Goal: Communication & Community: Answer question/provide support

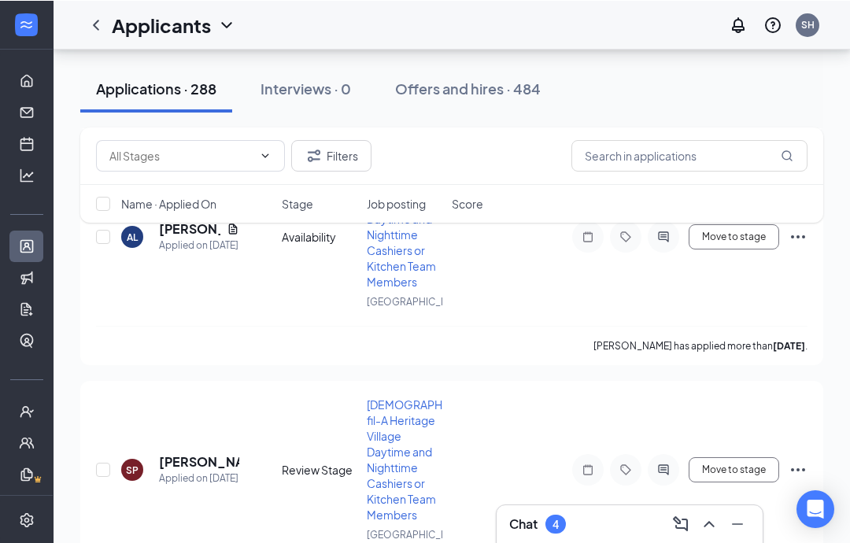
scroll to position [1646, 0]
click at [717, 526] on icon "ChevronUp" at bounding box center [709, 523] width 19 height 19
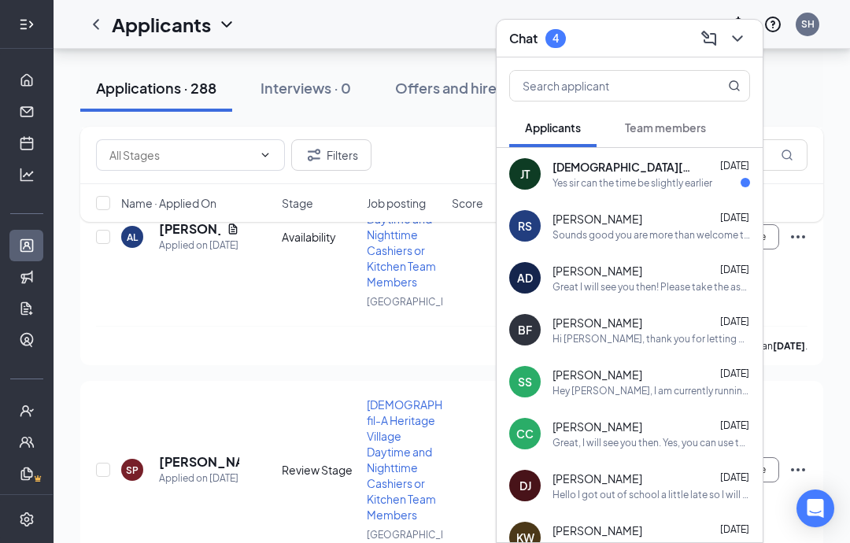
click at [435, 168] on div "Filters" at bounding box center [452, 154] width 712 height 31
click at [733, 37] on icon "ChevronDown" at bounding box center [737, 38] width 19 height 19
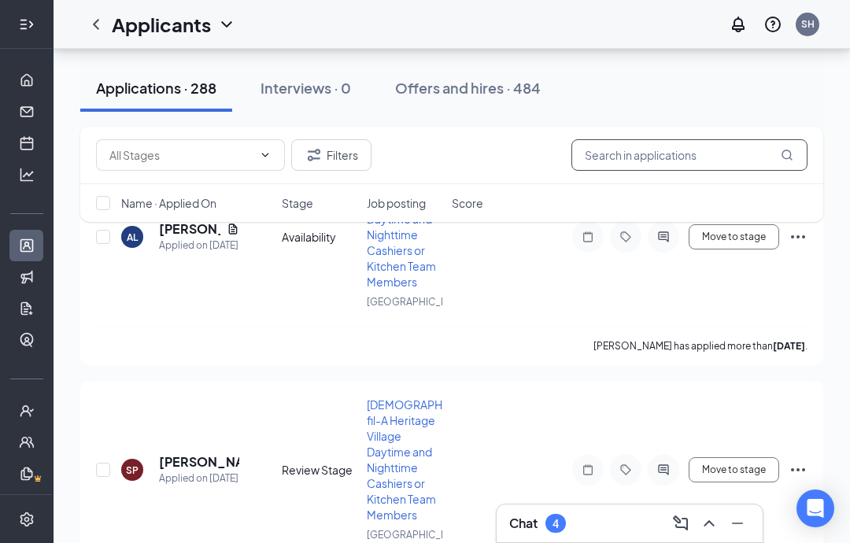
click at [632, 144] on input "text" at bounding box center [690, 154] width 236 height 31
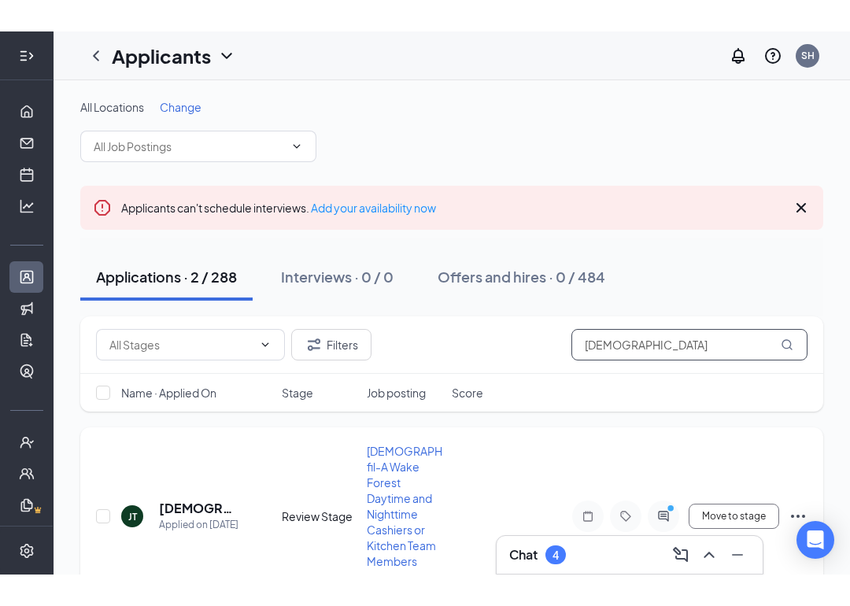
scroll to position [80, 0]
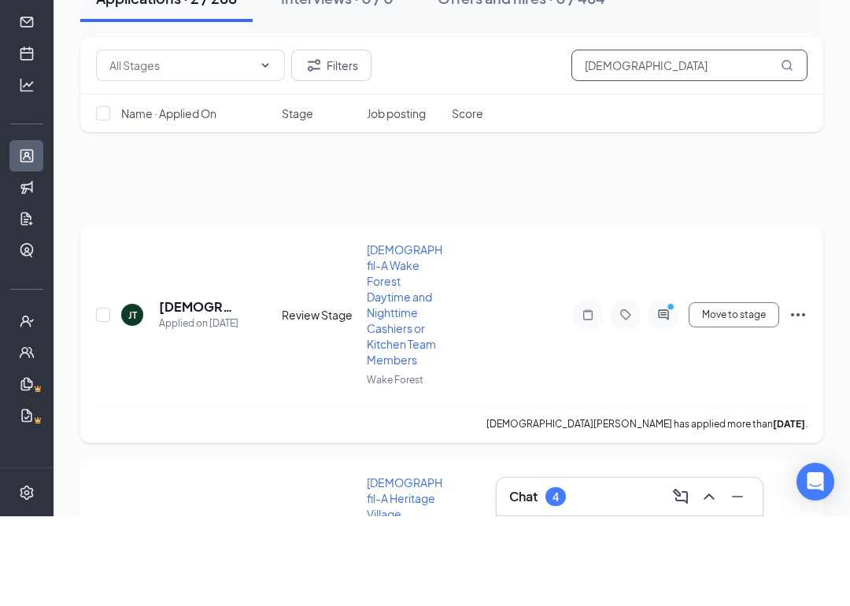
type input "[DEMOGRAPHIC_DATA]"
click at [667, 389] on div at bounding box center [663, 404] width 31 height 31
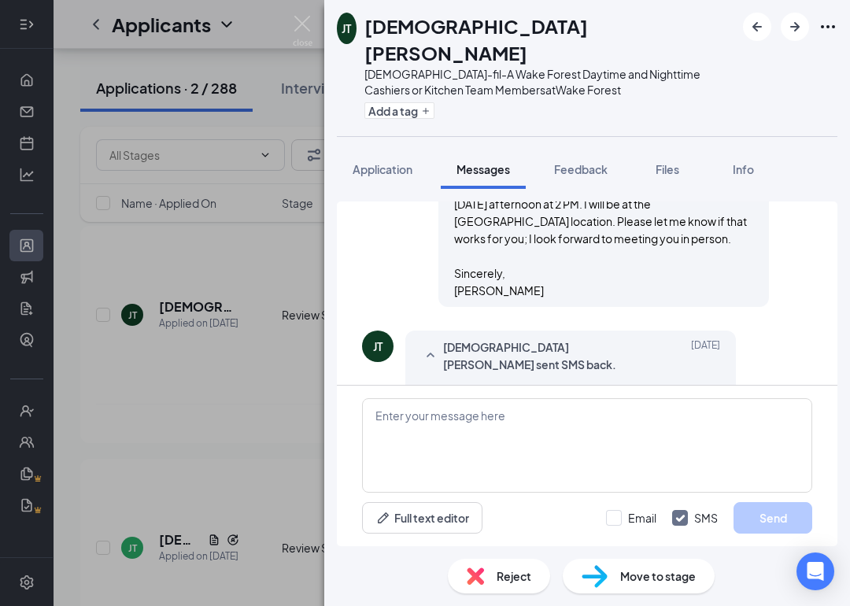
scroll to position [914, 0]
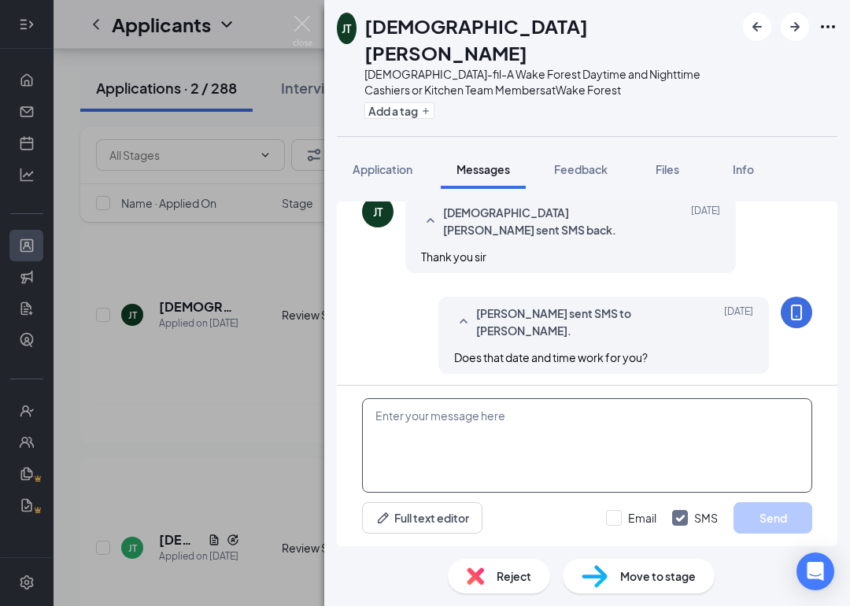
click at [466, 433] on textarea at bounding box center [587, 445] width 450 height 94
click at [546, 424] on textarea "Earliest I can do is 1:30" at bounding box center [587, 445] width 450 height 94
click at [599, 487] on textarea "Earliest I can do is 1:30pm does that work for you?" at bounding box center [587, 445] width 450 height 94
type textarea "Earliest I can do is 1:30pm does that work for you?"
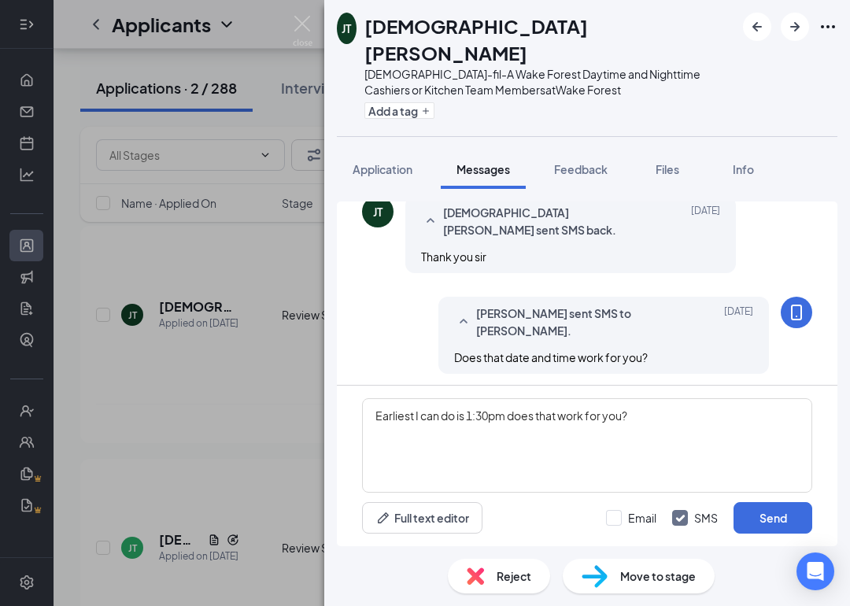
click at [568, 513] on div "Full text editor Email SMS Send" at bounding box center [587, 517] width 450 height 31
click at [613, 520] on input "Email" at bounding box center [631, 518] width 50 height 16
checkbox input "true"
click at [757, 520] on button "Send" at bounding box center [773, 517] width 79 height 31
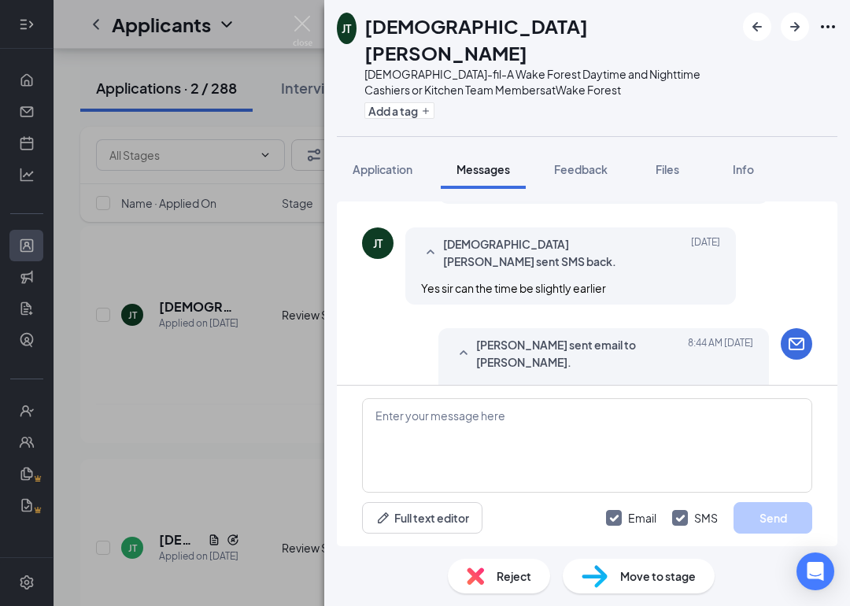
scroll to position [1084, 0]
click at [286, 13] on div "[PERSON_NAME] [DEMOGRAPHIC_DATA]-fil-A Wake Forest Daytime and Nighttime Cashie…" at bounding box center [425, 303] width 850 height 606
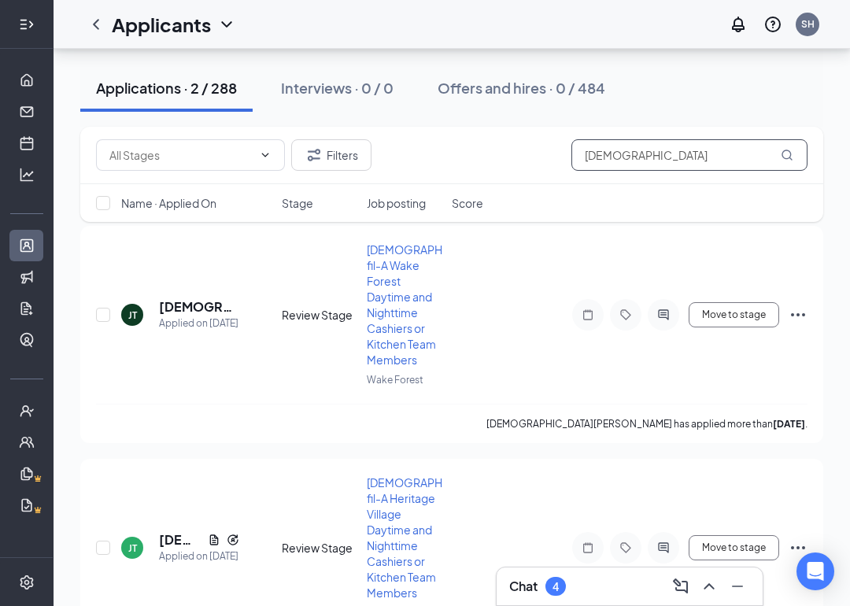
click at [727, 150] on input "[DEMOGRAPHIC_DATA]" at bounding box center [690, 154] width 236 height 31
type input "J"
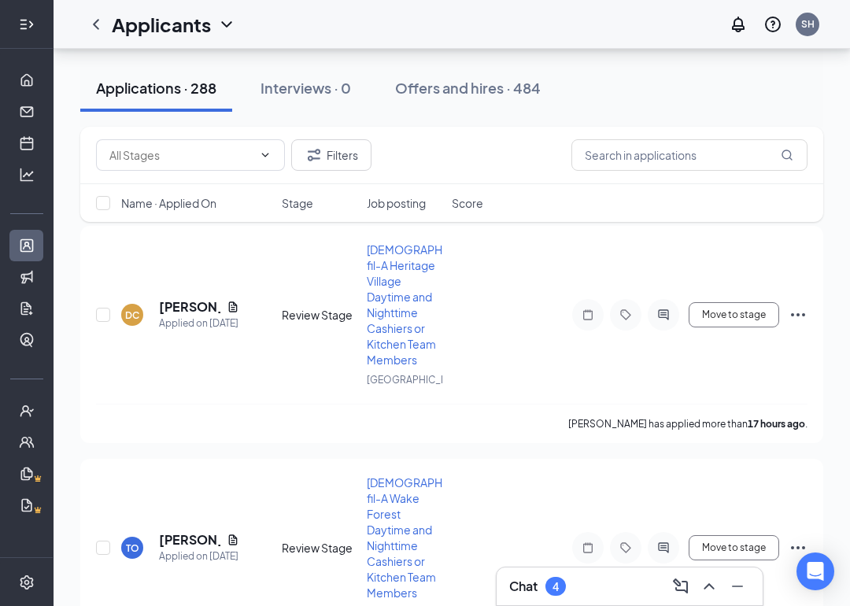
click at [508, 150] on div "Filters" at bounding box center [452, 154] width 712 height 31
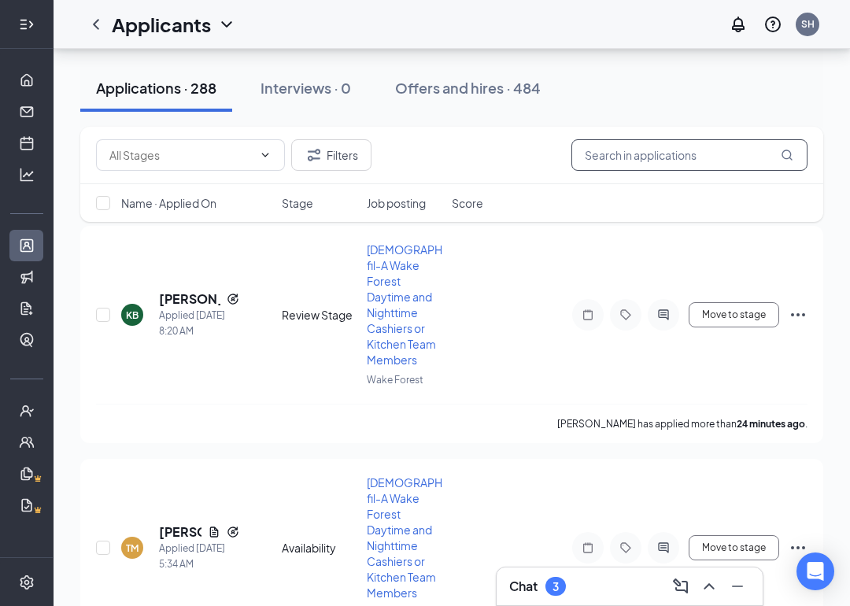
click at [718, 148] on input "text" at bounding box center [690, 154] width 236 height 31
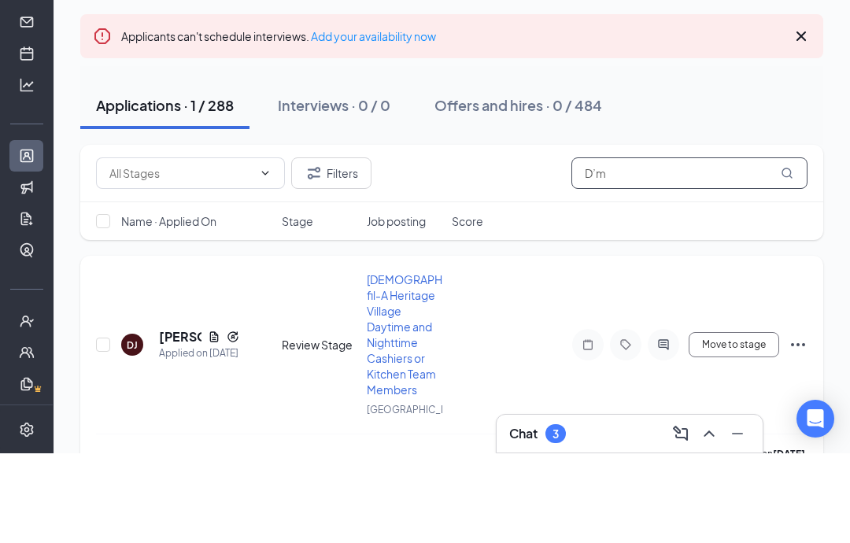
scroll to position [56, 0]
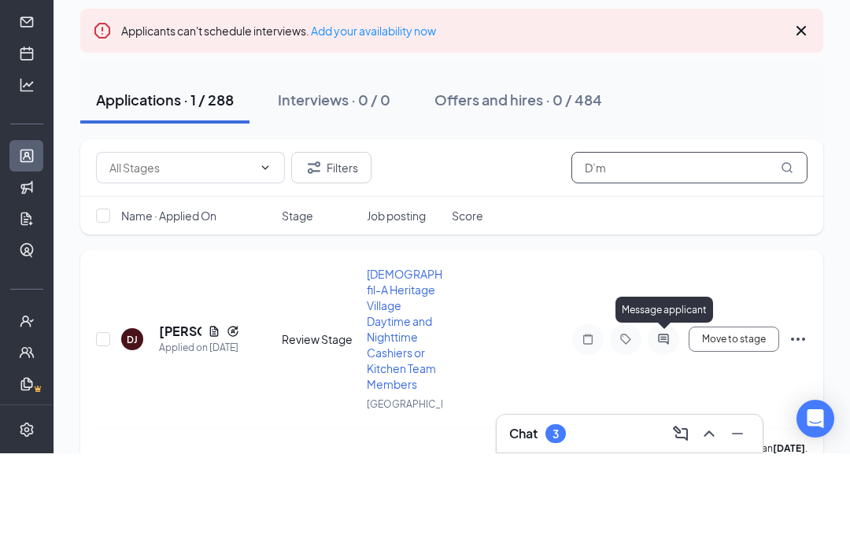
type input "D’m"
click at [660, 424] on icon "ActiveChat" at bounding box center [663, 429] width 10 height 10
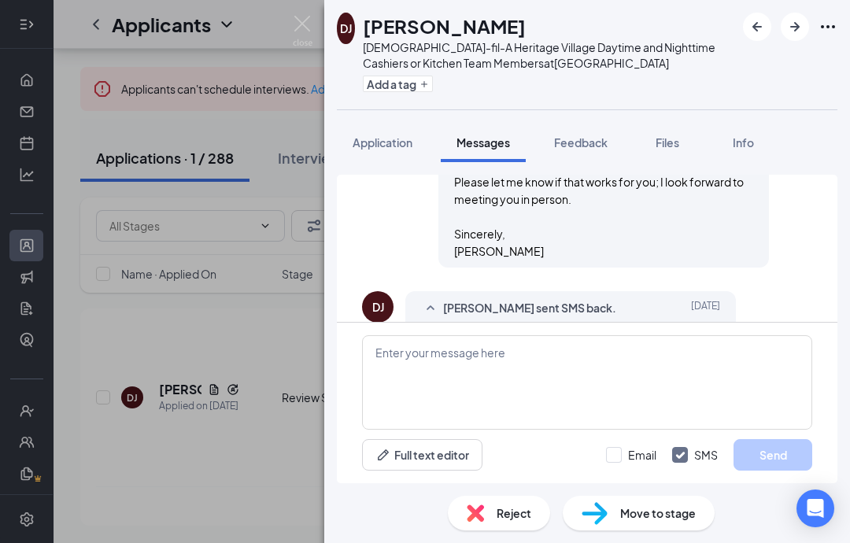
scroll to position [1618, 0]
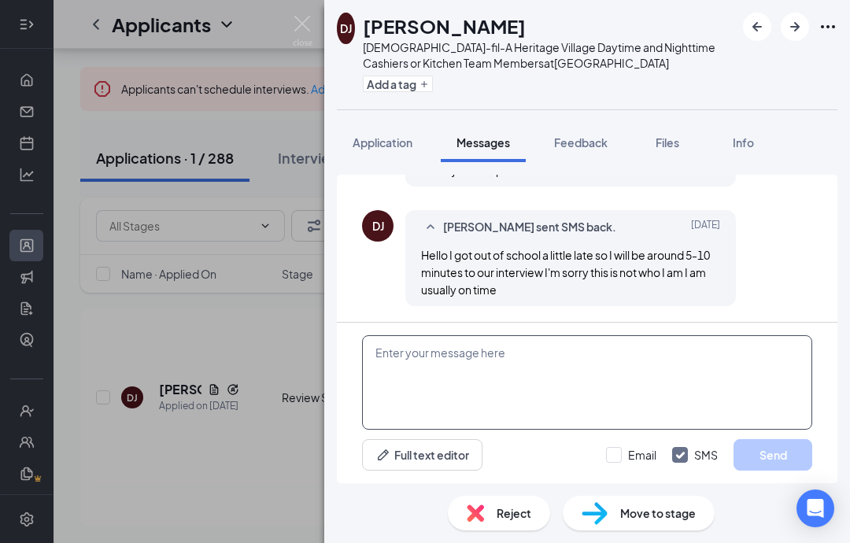
scroll to position [48, 0]
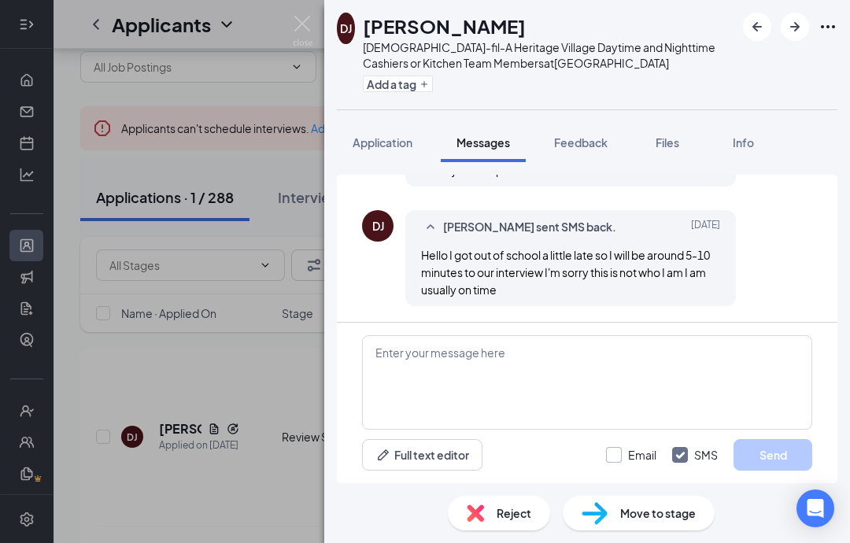
click at [623, 448] on label "Email" at bounding box center [631, 455] width 50 height 16
click at [623, 448] on input "Email" at bounding box center [631, 455] width 50 height 16
checkbox input "true"
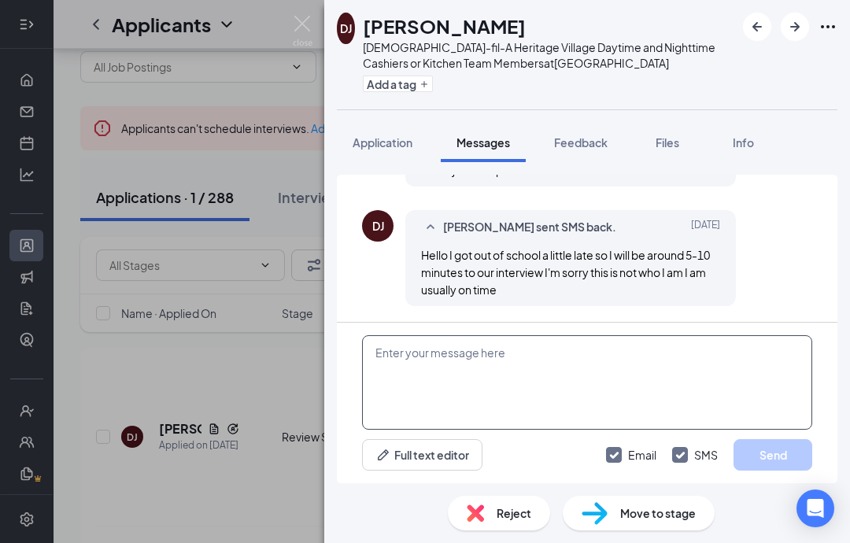
click at [652, 393] on textarea at bounding box center [587, 382] width 450 height 94
click at [538, 376] on textarea at bounding box center [587, 382] width 450 height 94
paste textarea "It was great to meet with you this week! I would love to offer you a position i…"
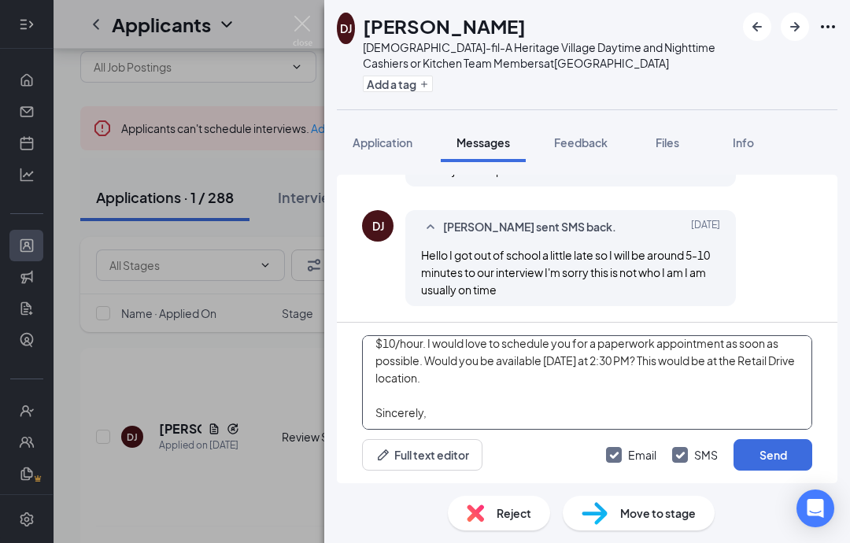
scroll to position [69, 0]
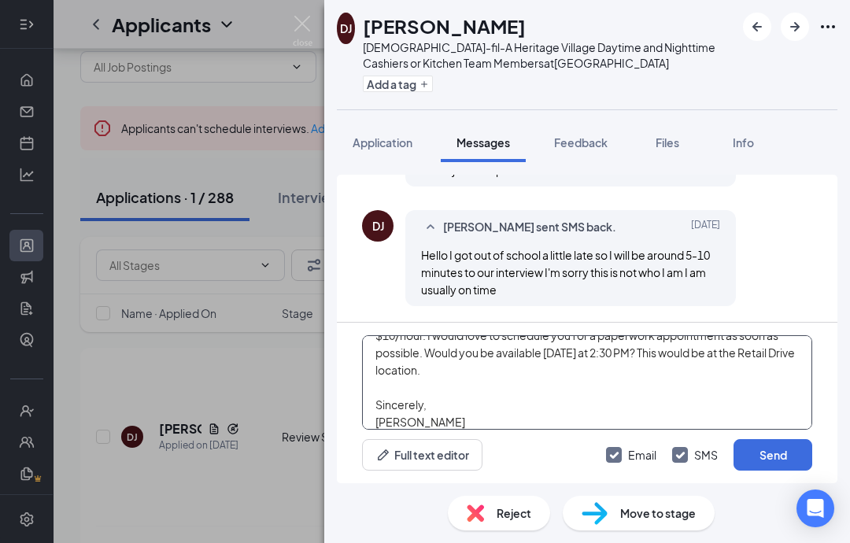
click at [563, 350] on textarea "It was great to meet with you this week! I would love to offer you a position i…" at bounding box center [587, 382] width 450 height 94
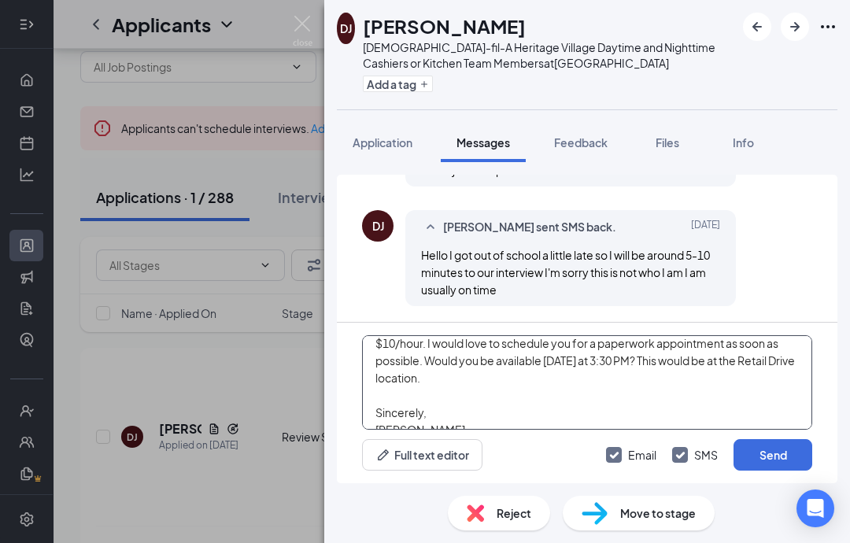
click at [513, 411] on textarea "It was great to meet with you this week! I would love to offer you a position i…" at bounding box center [587, 382] width 450 height 94
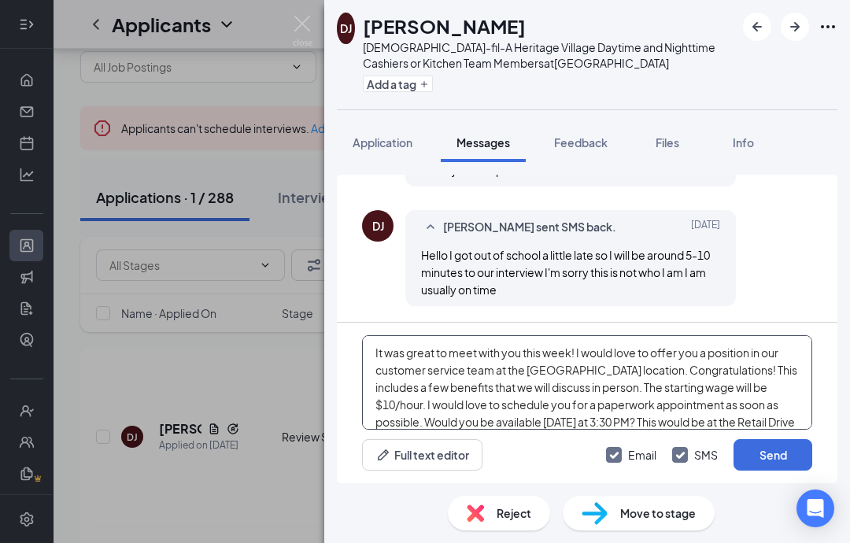
scroll to position [0, 0]
click at [376, 352] on textarea "It was great to meet with you this week! I would love to offer you a position i…" at bounding box center [587, 382] width 450 height 94
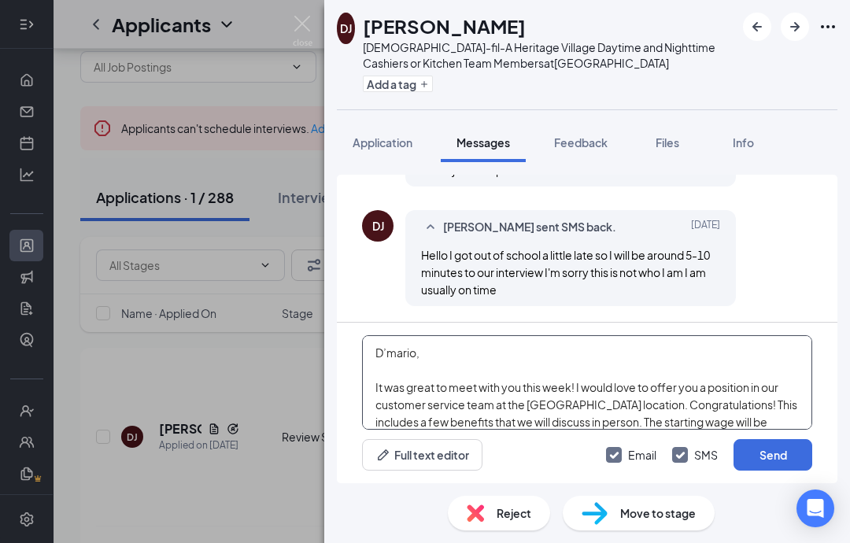
click at [497, 377] on textarea "D’mario, It was great to meet with you this week! I would love to offer you a p…" at bounding box center [587, 382] width 450 height 94
click at [494, 403] on textarea "D’mario, It was great to meet with you this week! I would love to offer you a p…" at bounding box center [587, 382] width 450 height 94
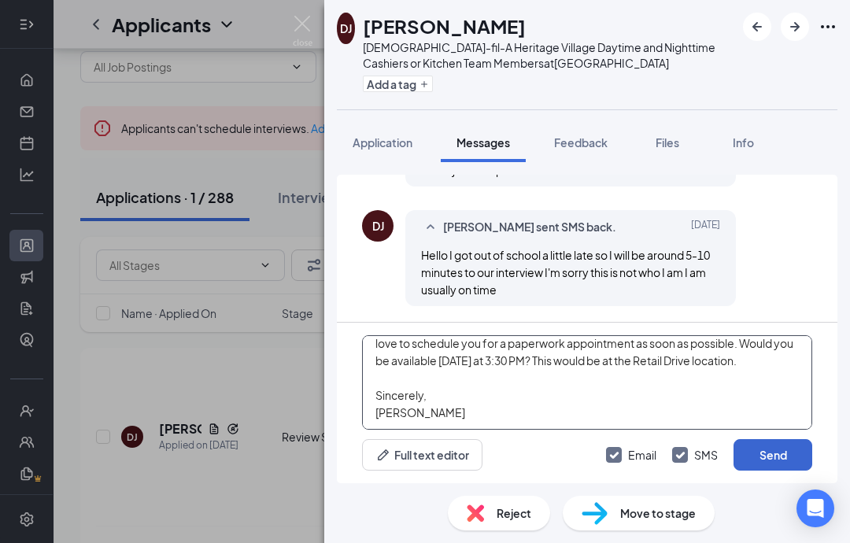
scroll to position [113, 0]
type textarea "D’mario, It was great to meet with you this week! I would love to offer you a p…"
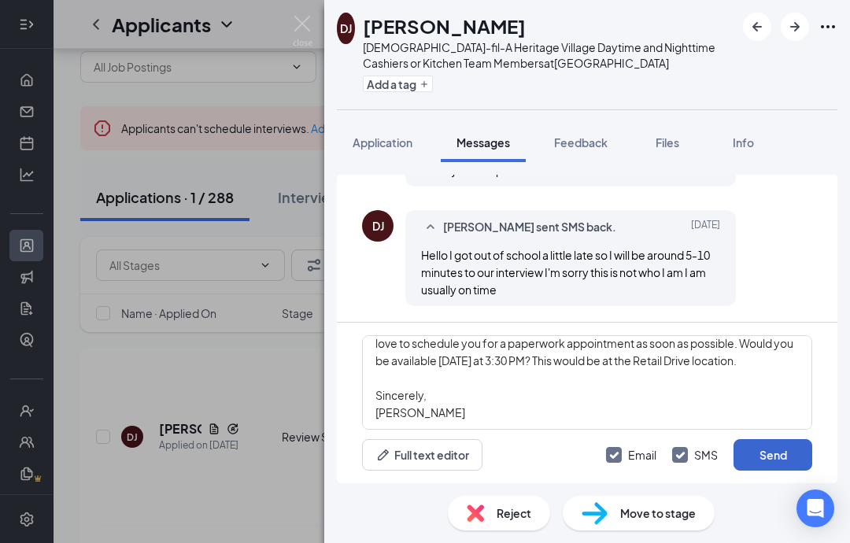
click at [774, 450] on button "Send" at bounding box center [773, 454] width 79 height 31
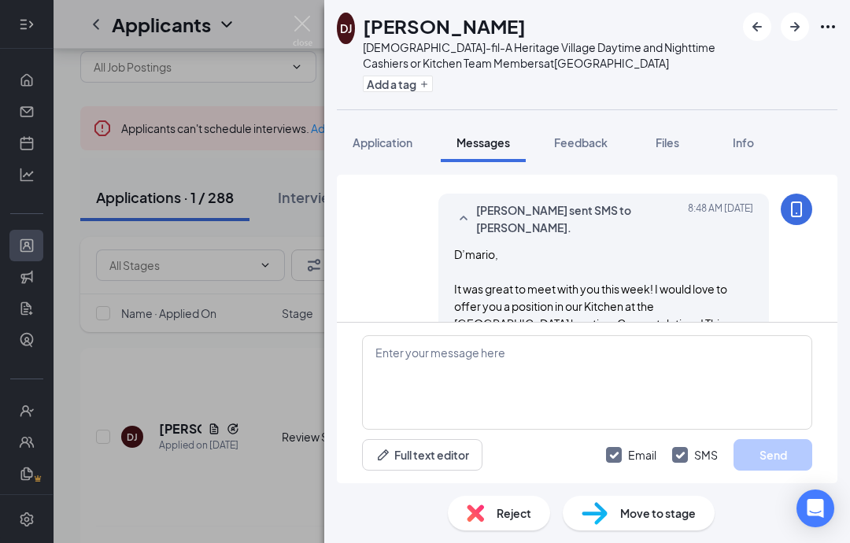
scroll to position [2235, 0]
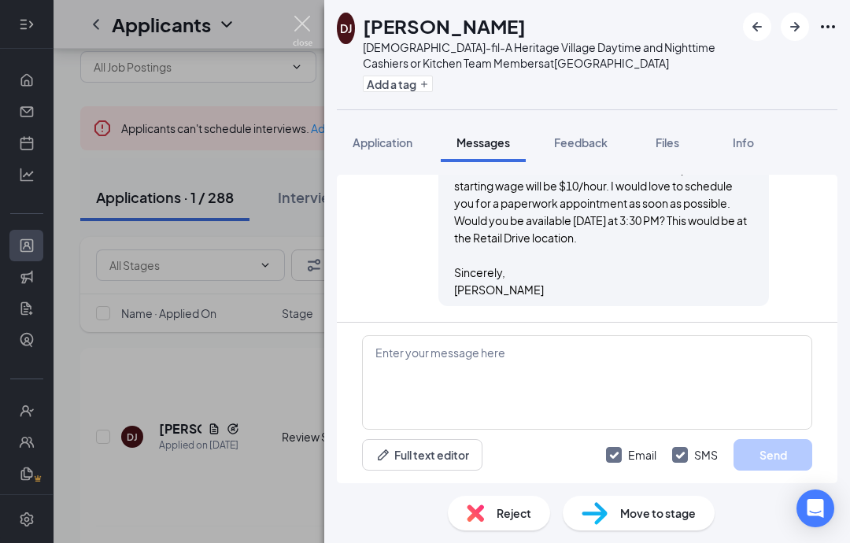
click at [303, 33] on img at bounding box center [303, 31] width 20 height 31
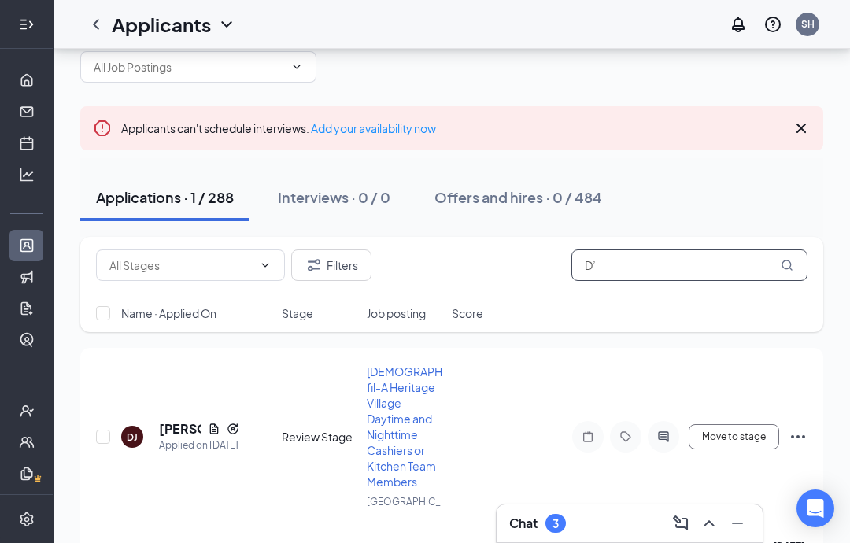
type input "D"
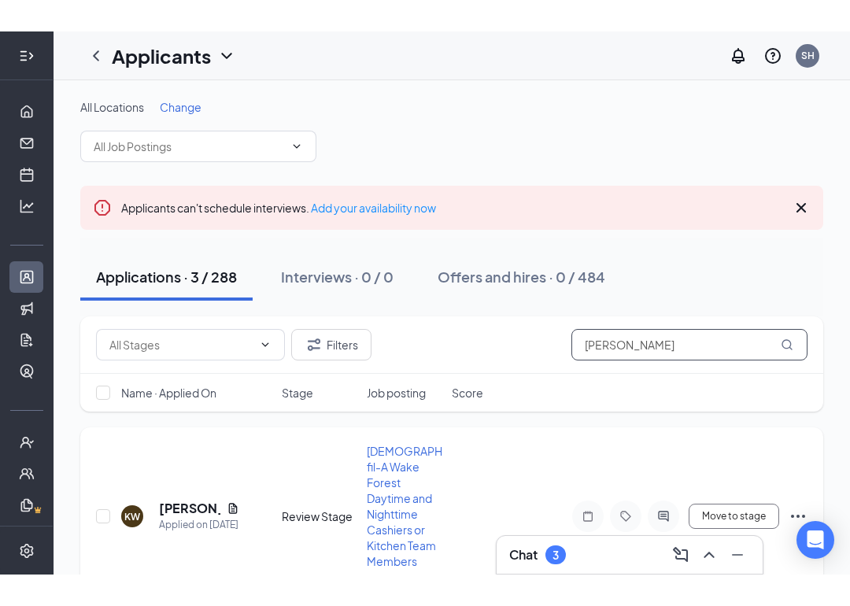
scroll to position [68, 0]
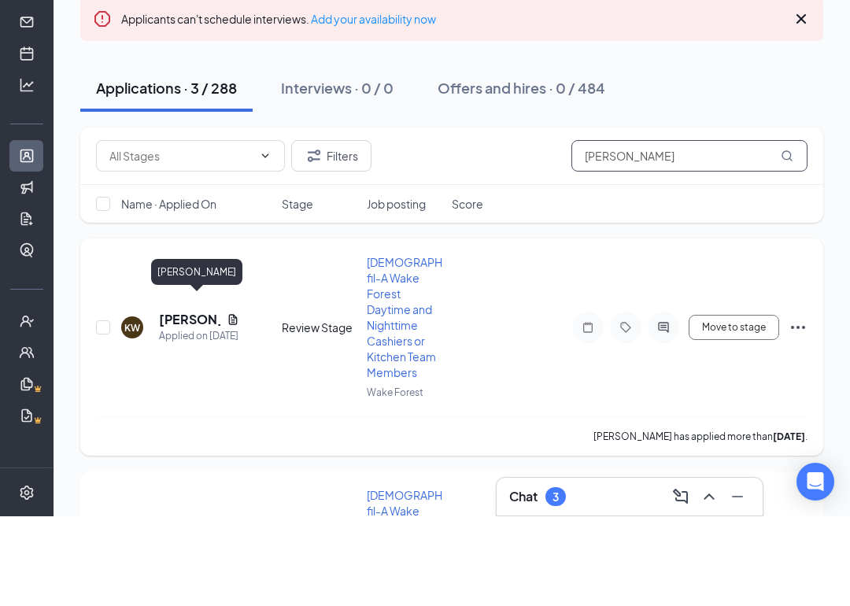
type input "[PERSON_NAME]"
click at [171, 401] on h5 "[PERSON_NAME]" at bounding box center [189, 409] width 61 height 17
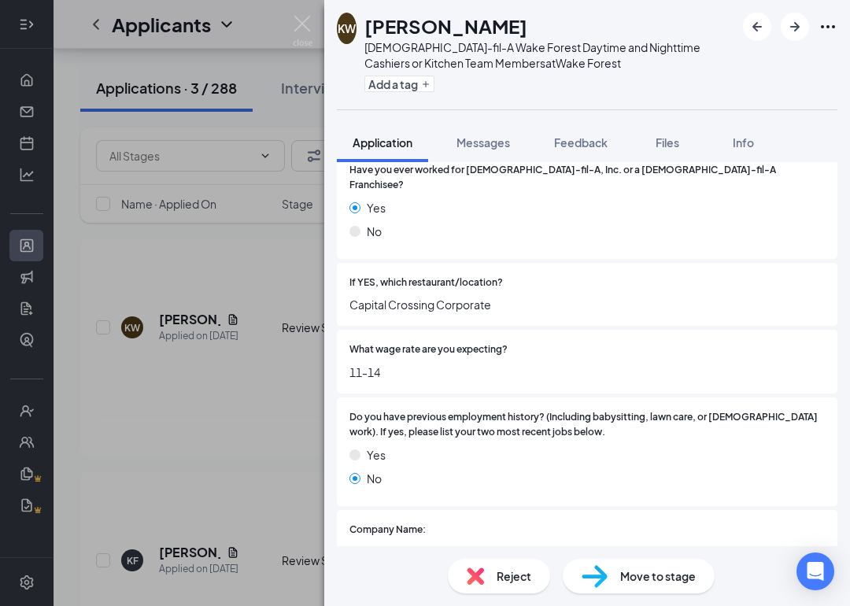
scroll to position [439, 0]
click at [483, 146] on span "Messages" at bounding box center [484, 142] width 54 height 14
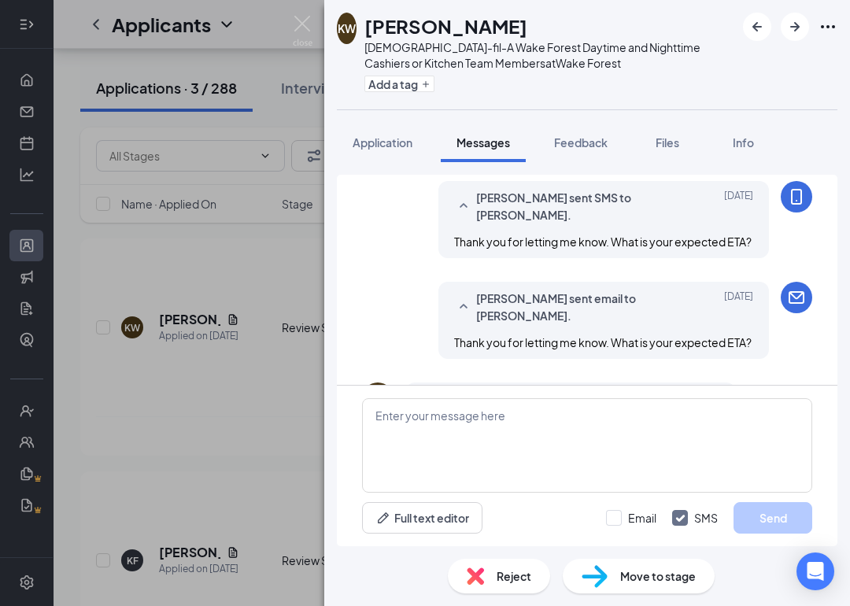
scroll to position [1478, 0]
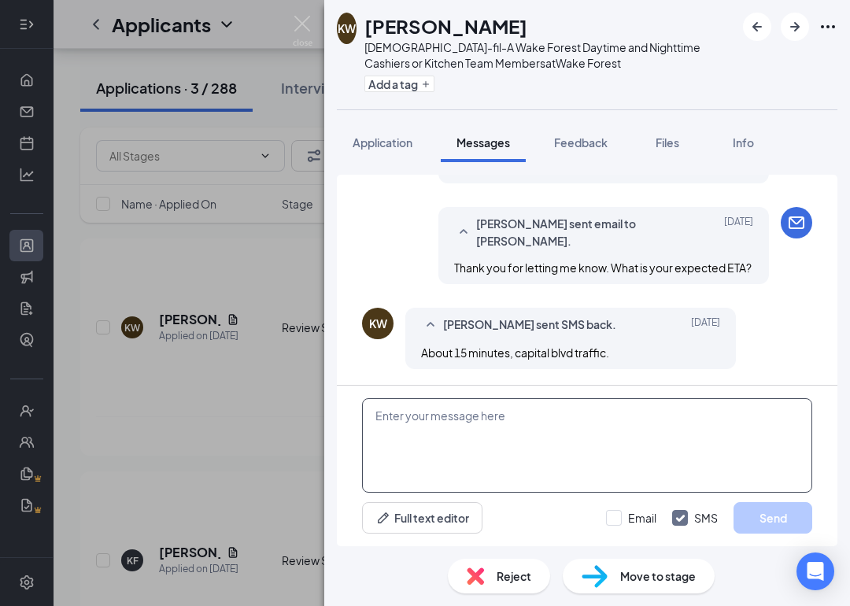
click at [455, 416] on textarea at bounding box center [587, 445] width 450 height 94
paste textarea "It was great to meet with you this week! I would love to offer you a position i…"
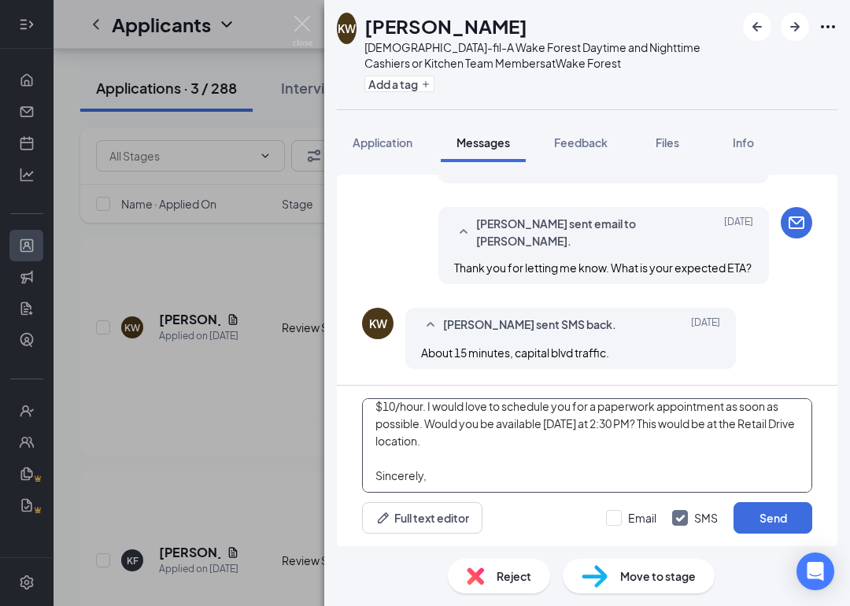
scroll to position [69, 0]
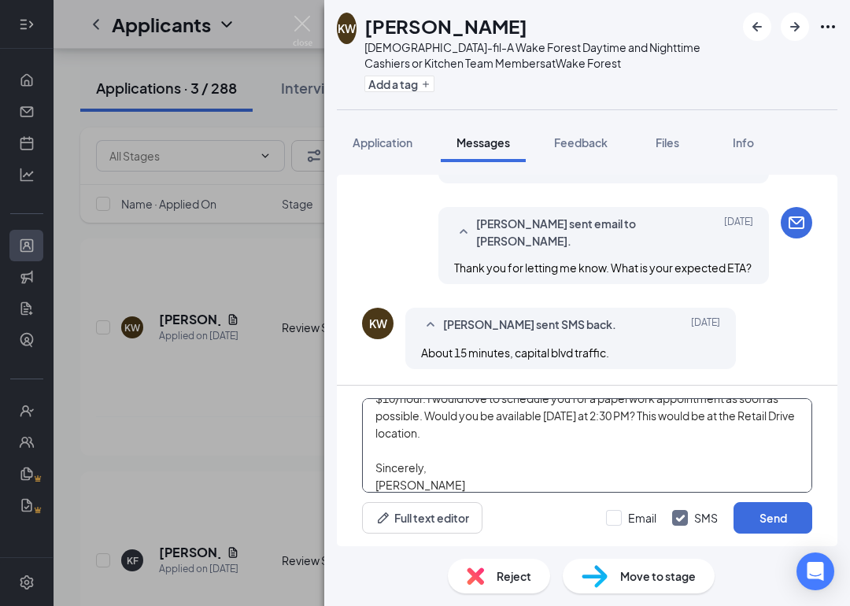
click at [0, 0] on html "Home Messages Scheduling Hiring Applicants Sourcing Tools Job Postings Talent N…" at bounding box center [425, 146] width 850 height 606
click at [563, 413] on textarea "It was great to meet with you this week! I would love to offer you a position i…" at bounding box center [587, 445] width 450 height 94
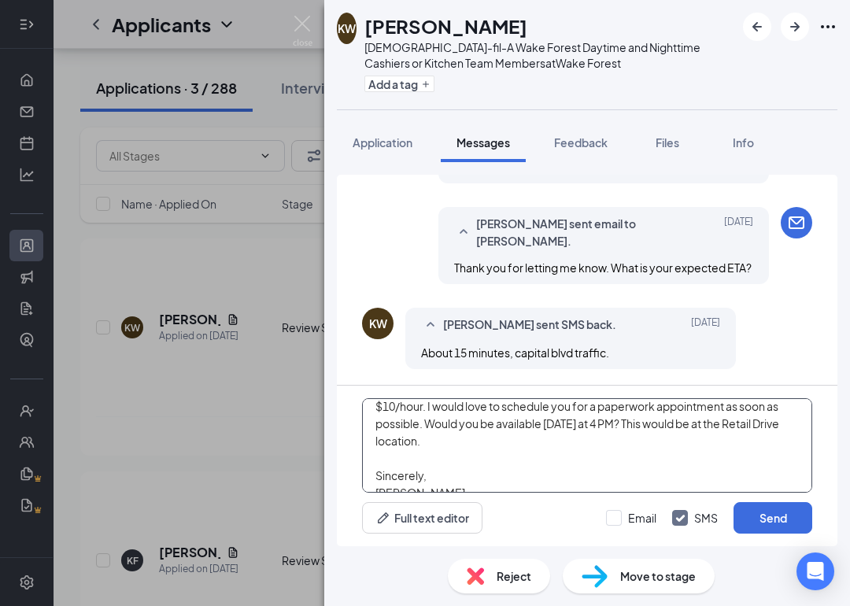
drag, startPoint x: 563, startPoint y: 413, endPoint x: -1, endPoint y: -158, distance: 802.7
click at [0, 0] on html "Home Messages Scheduling Hiring Applicants Sourcing Tools Job Postings Talent N…" at bounding box center [425, 146] width 850 height 606
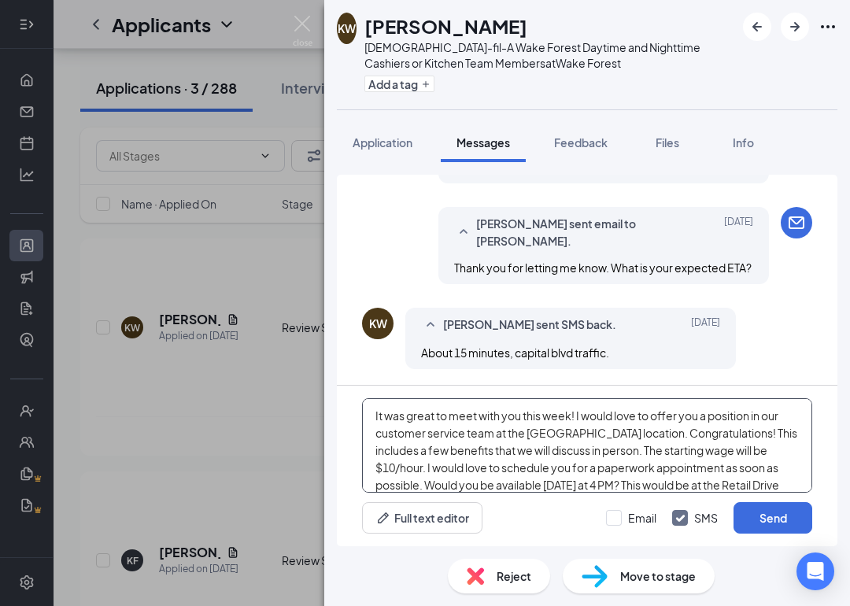
scroll to position [0, 0]
click at [495, 431] on textarea "It was great to meet with you this week! I would love to offer you a position i…" at bounding box center [587, 445] width 450 height 94
click at [378, 415] on textarea "It was great to meet with you this week! I would love to offer you a position i…" at bounding box center [587, 445] width 450 height 94
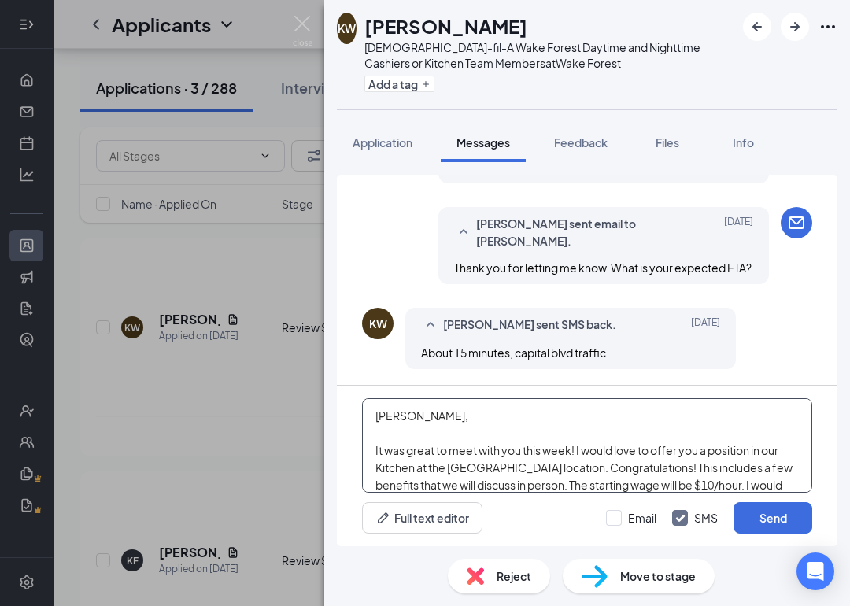
type textarea "[PERSON_NAME], It was great to meet with you this week! I would love to offer y…"
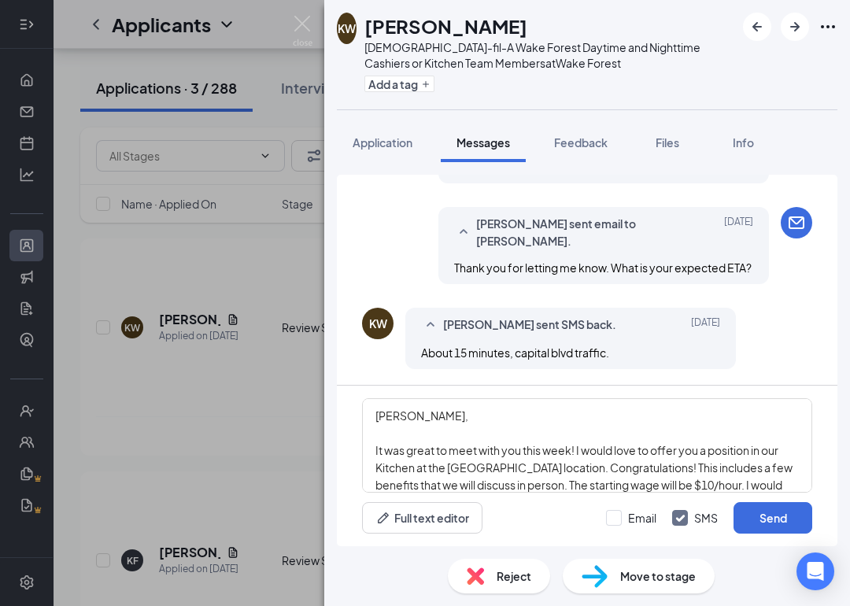
click at [562, 501] on div "[PERSON_NAME], It was great to meet with you this week! I would love to offer y…" at bounding box center [587, 466] width 501 height 161
click at [612, 509] on div "Email SMS Send" at bounding box center [709, 517] width 206 height 31
click at [613, 511] on input "Email" at bounding box center [631, 518] width 50 height 16
checkbox input "true"
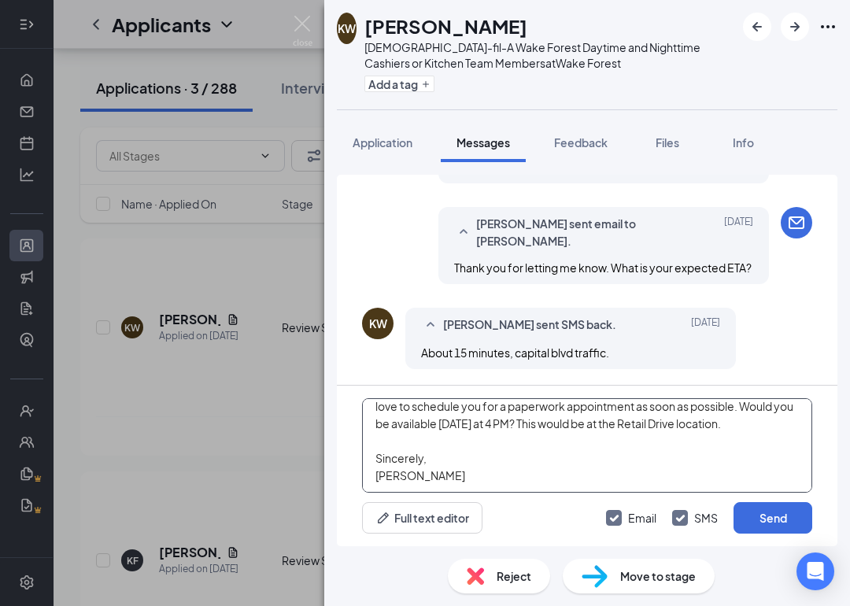
scroll to position [96, 0]
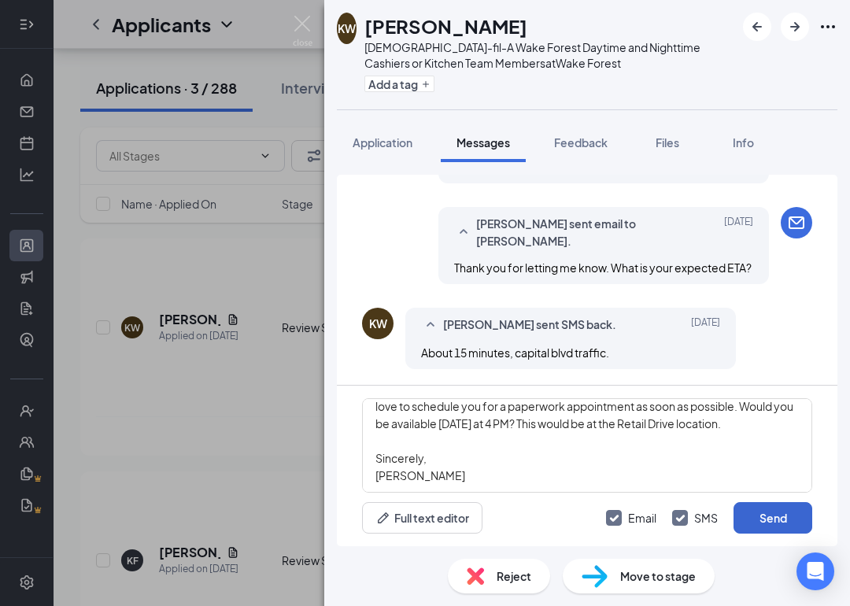
click at [760, 518] on button "Send" at bounding box center [773, 517] width 79 height 31
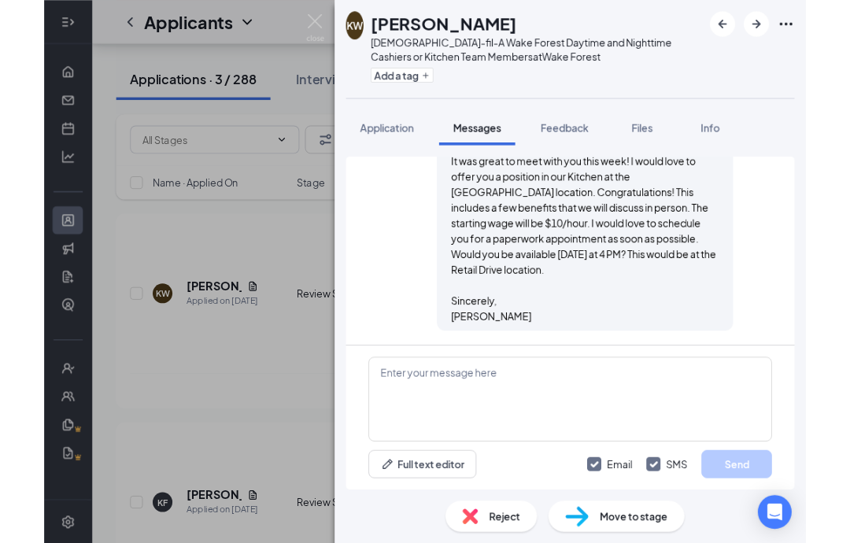
scroll to position [220, 0]
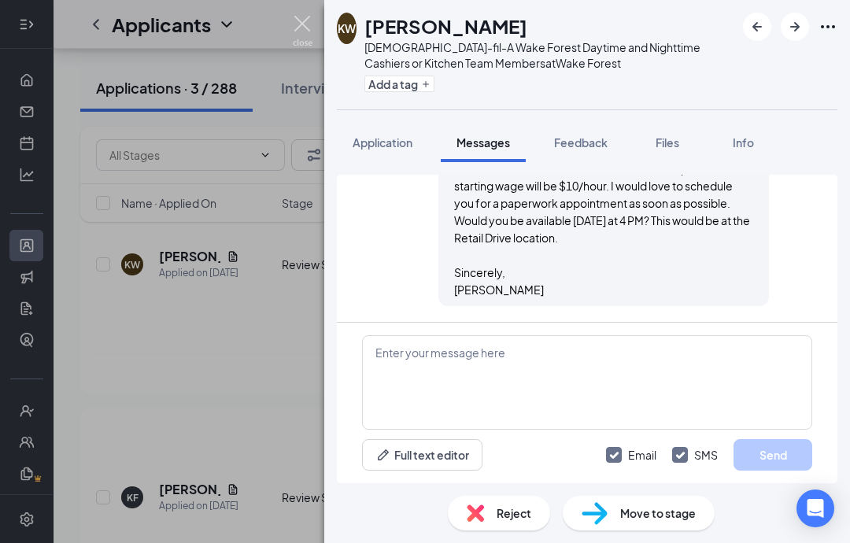
click at [307, 35] on img at bounding box center [303, 31] width 20 height 31
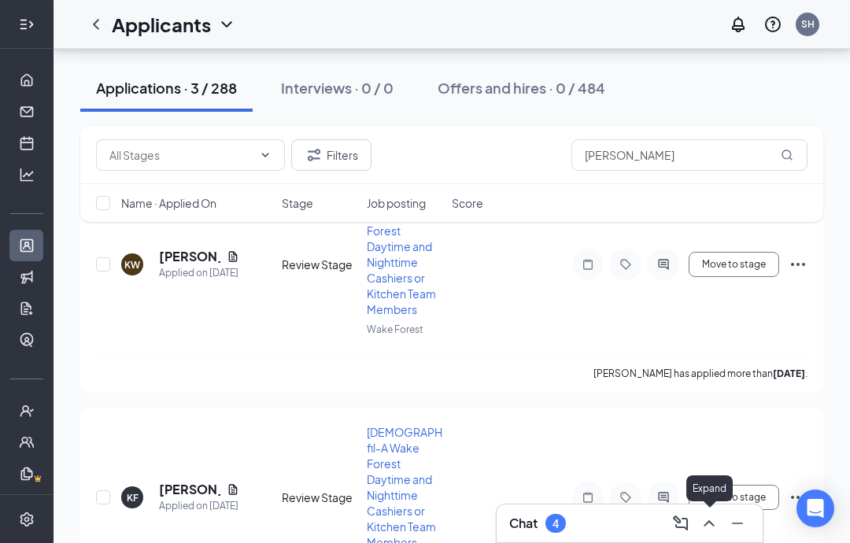
click at [709, 526] on icon "ChevronUp" at bounding box center [709, 523] width 19 height 19
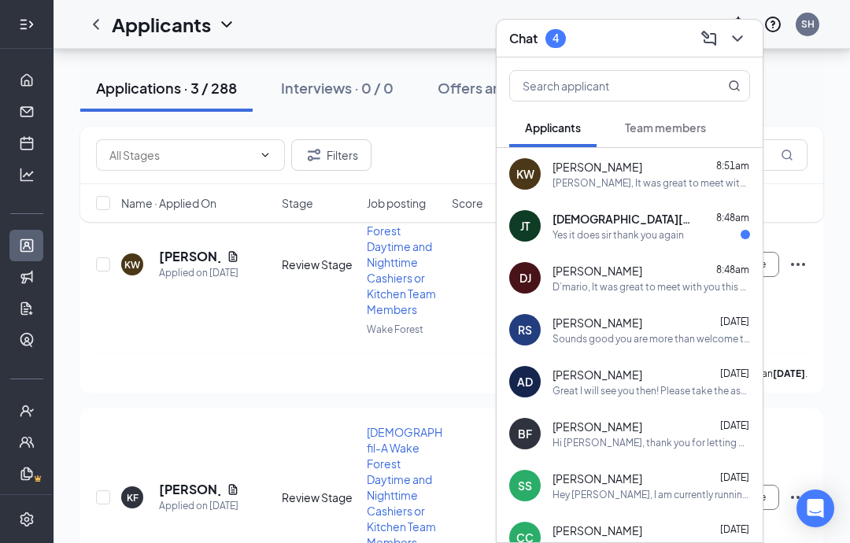
click at [407, 146] on div "Filters [PERSON_NAME]" at bounding box center [452, 154] width 712 height 31
click at [736, 46] on icon "ChevronDown" at bounding box center [737, 38] width 19 height 19
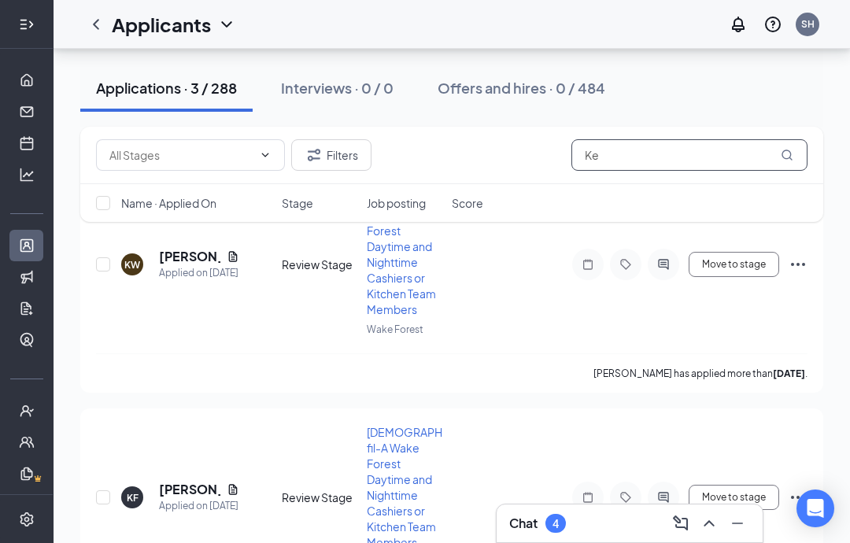
type input "K"
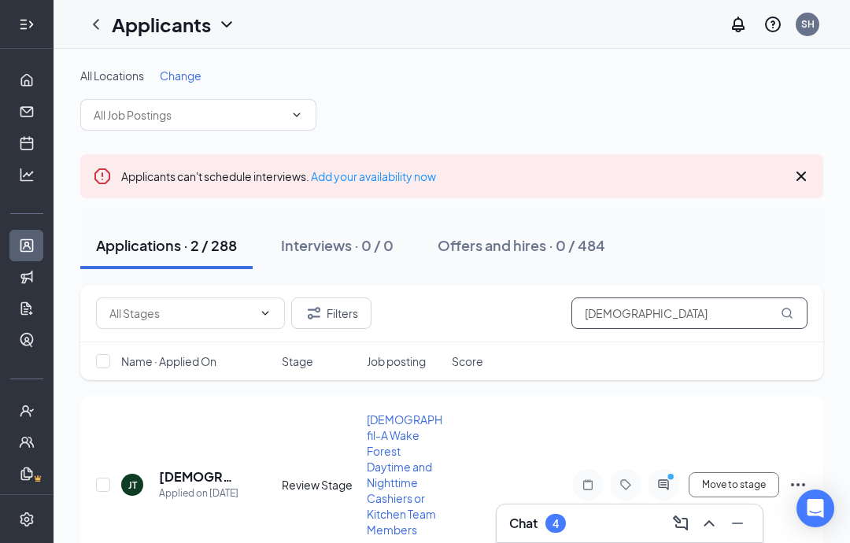
drag, startPoint x: 642, startPoint y: 154, endPoint x: -1, endPoint y: -221, distance: 744.1
click at [0, 0] on html "Home Messages Scheduling Hiring Applicants Sourcing Tools Job Postings Talent N…" at bounding box center [425, 271] width 850 height 543
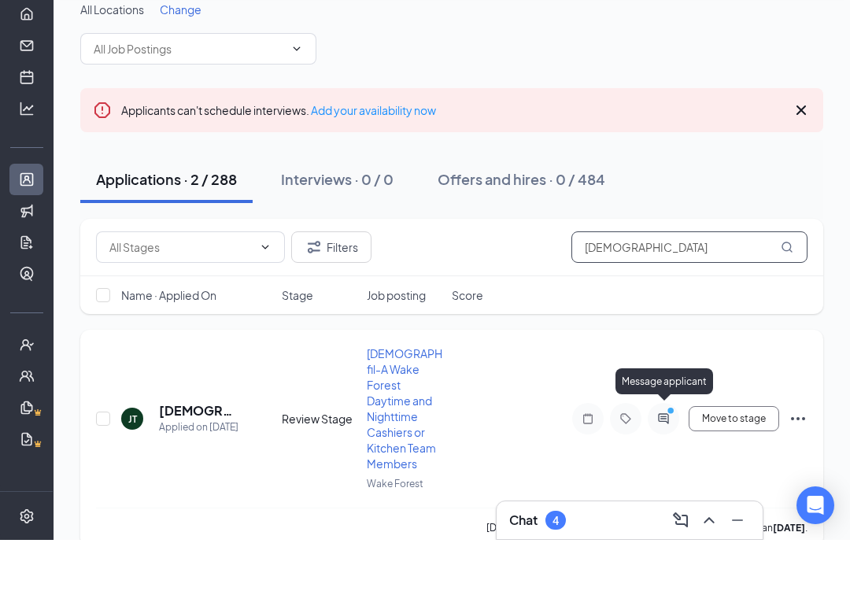
type input "[DEMOGRAPHIC_DATA]"
click at [666, 472] on icon "PrimaryDot" at bounding box center [673, 478] width 19 height 13
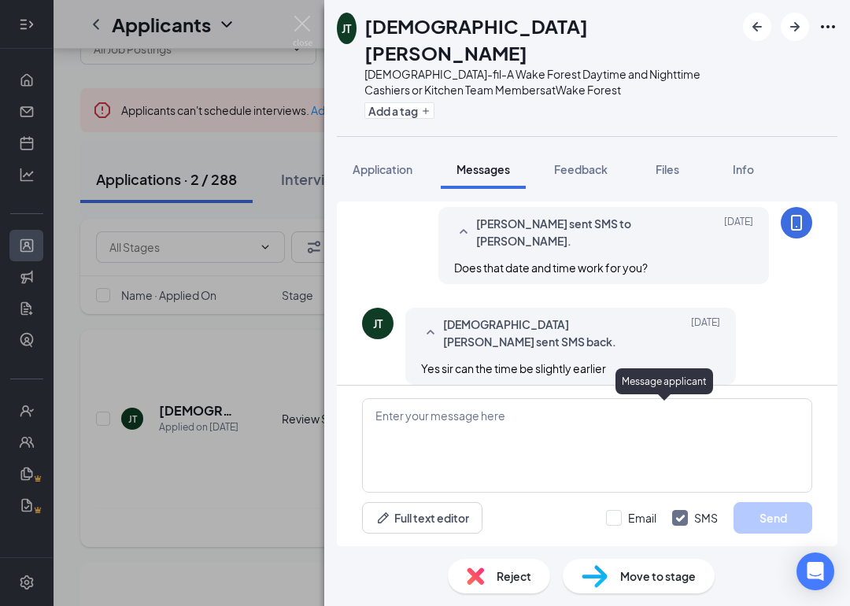
scroll to position [1049, 0]
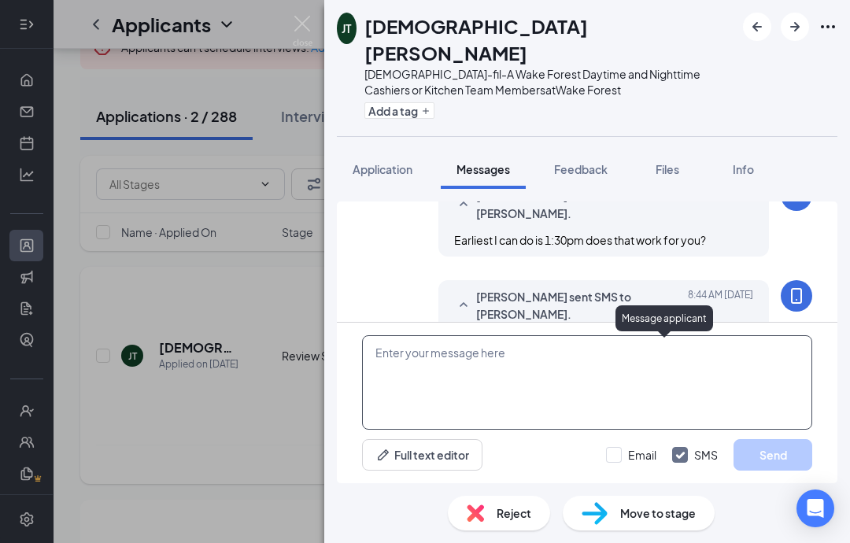
scroll to position [1112, 0]
paste textarea "Please take the assessment in this link before we meet: [URL][DOMAIN_NAME] It w…"
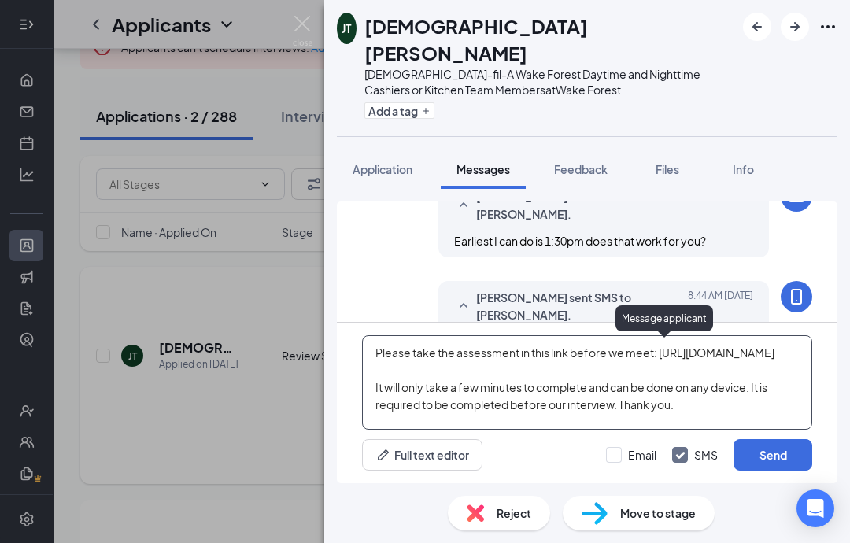
click at [449, 372] on textarea "Please take the assessment in this link before we meet: [URL][DOMAIN_NAME] It w…" at bounding box center [587, 382] width 450 height 94
click at [378, 352] on textarea "Please take the assessment in this link before we meet: [URL][DOMAIN_NAME] It w…" at bounding box center [587, 382] width 450 height 94
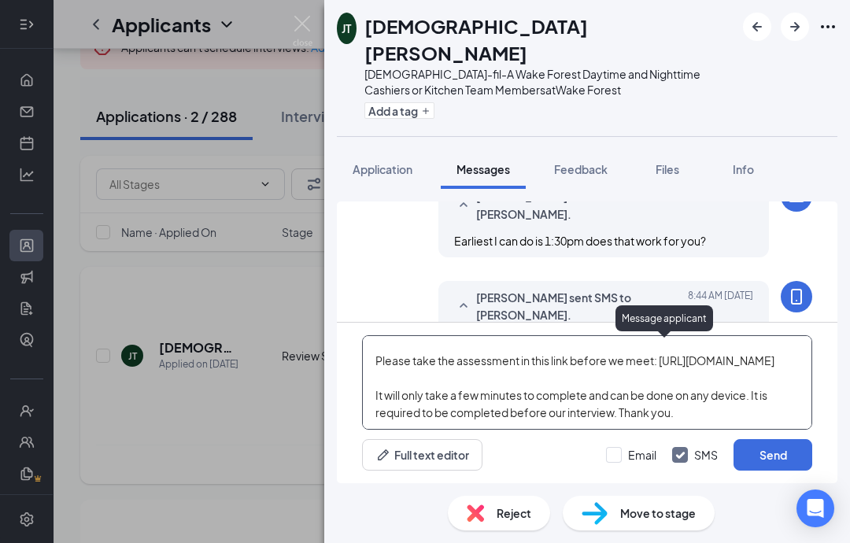
scroll to position [44, 0]
type textarea "Great I will see you then! Please take the assessment in this link before we me…"
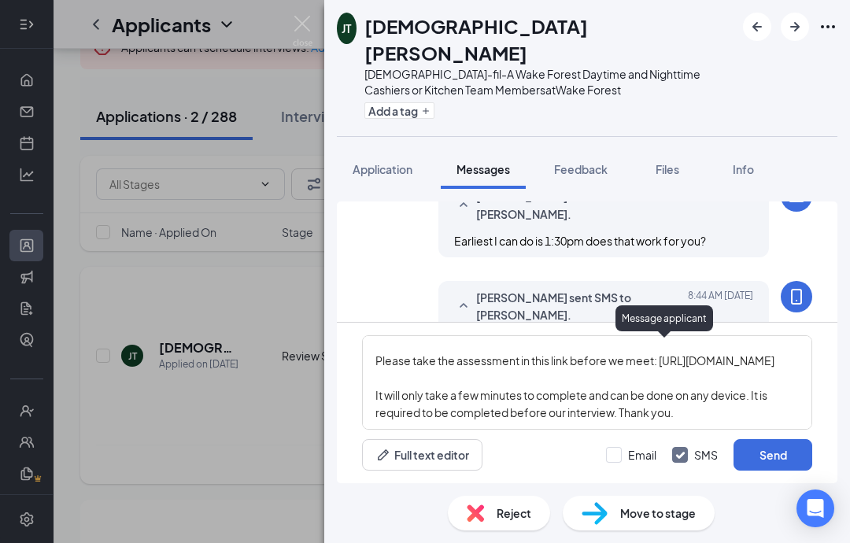
click at [583, 453] on div "Full text editor Email SMS Send" at bounding box center [587, 454] width 450 height 31
click at [616, 453] on input "Email" at bounding box center [631, 455] width 50 height 16
checkbox input "true"
click at [766, 464] on button "Send" at bounding box center [773, 454] width 79 height 31
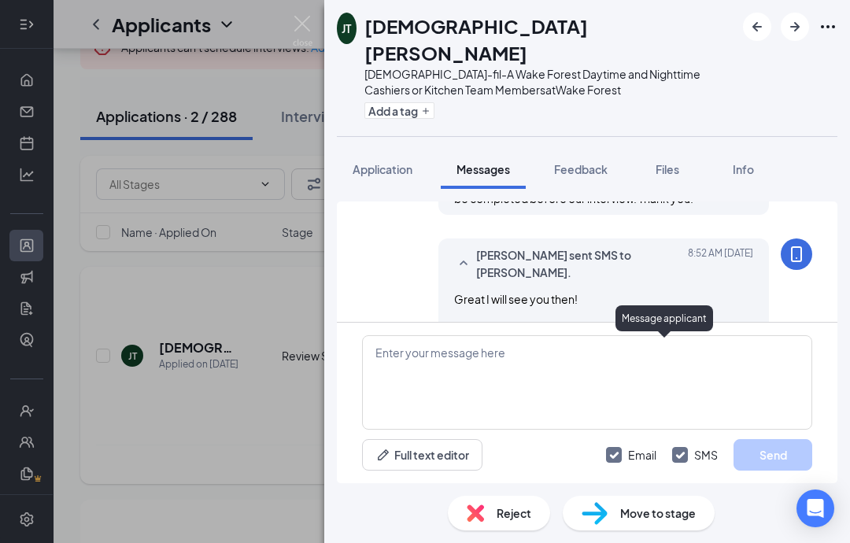
scroll to position [1560, 0]
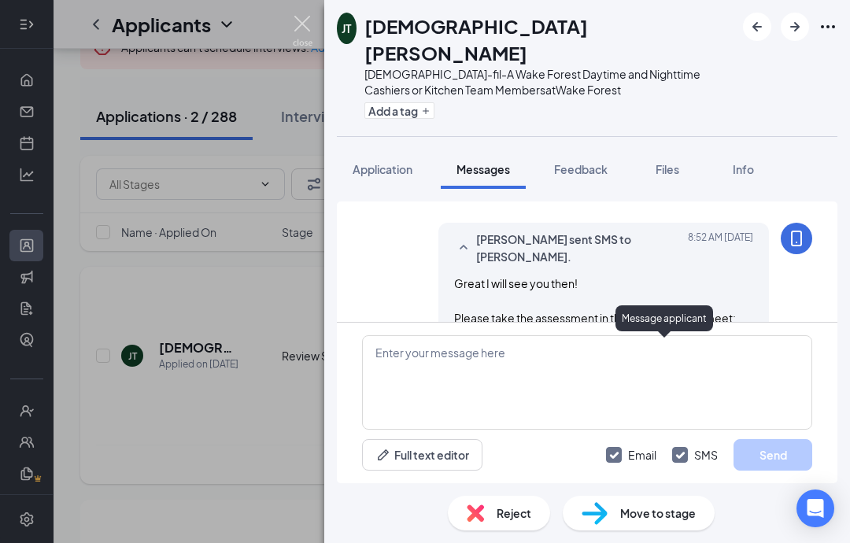
click at [302, 33] on img at bounding box center [303, 31] width 20 height 31
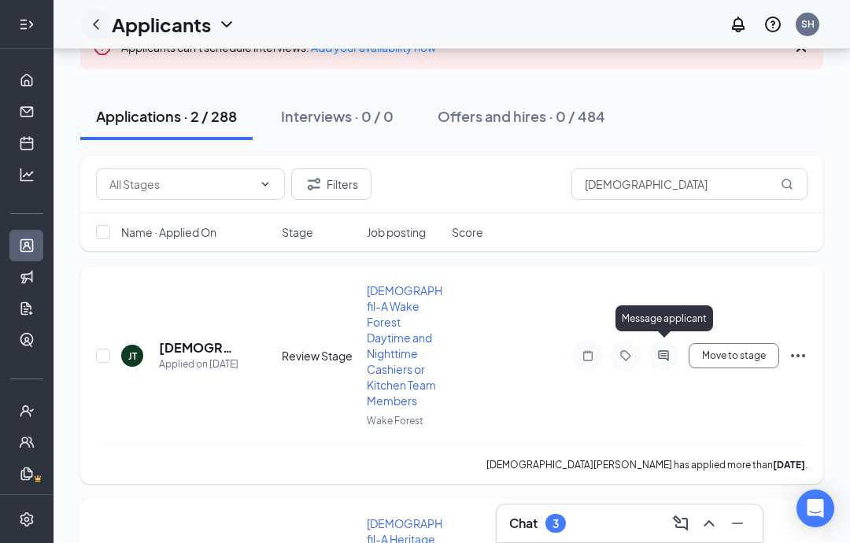
click at [84, 32] on div at bounding box center [95, 24] width 31 height 31
click at [670, 198] on input "[DEMOGRAPHIC_DATA]" at bounding box center [690, 183] width 236 height 31
type input "J"
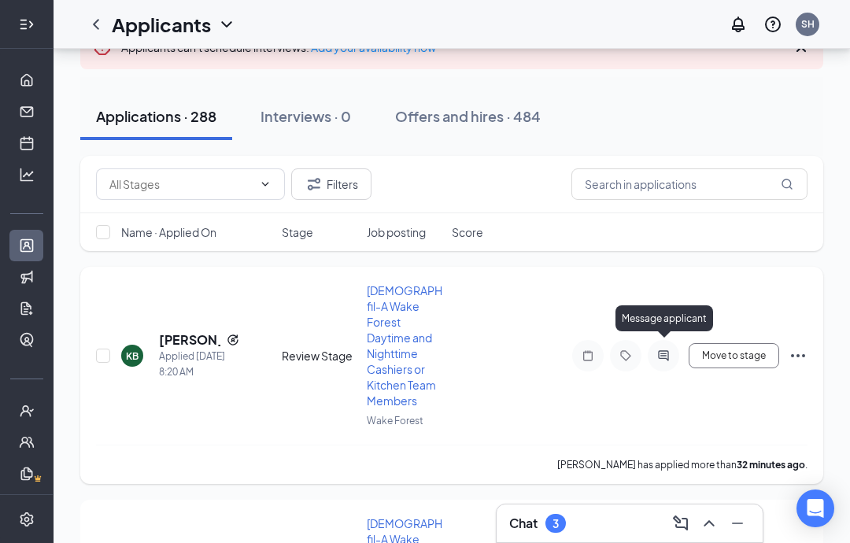
click at [503, 154] on div "Applications · 288 Interviews · 0 Offers and hires · 484" at bounding box center [451, 116] width 743 height 79
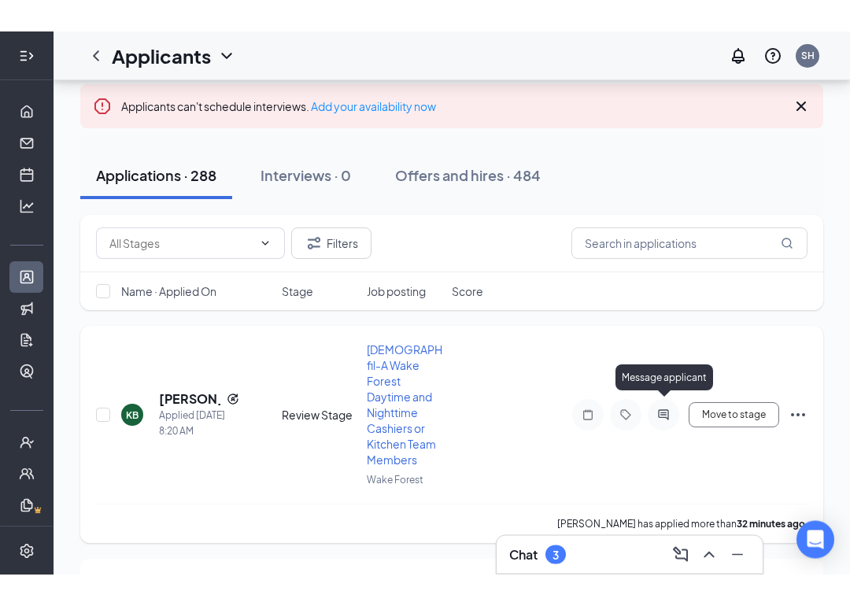
scroll to position [489, 0]
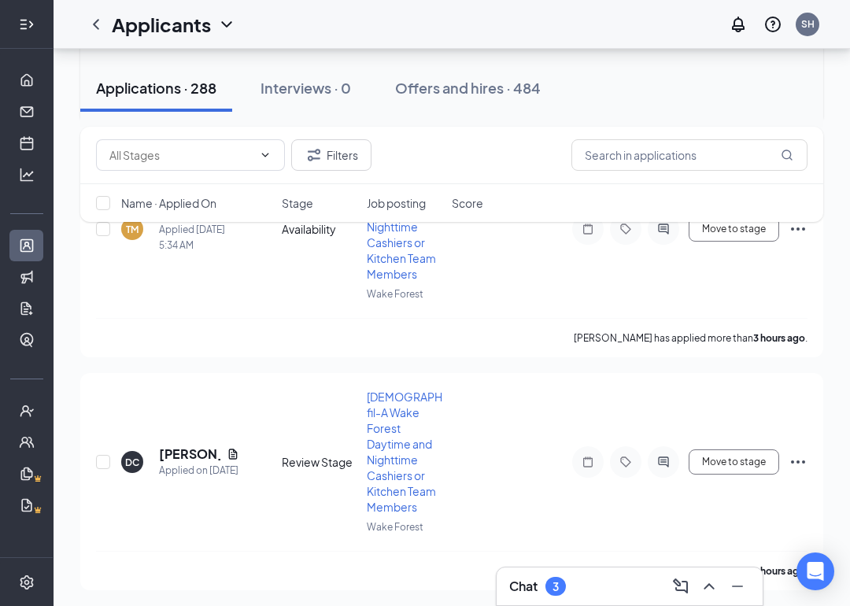
click at [713, 592] on icon "ChevronUp" at bounding box center [709, 586] width 19 height 19
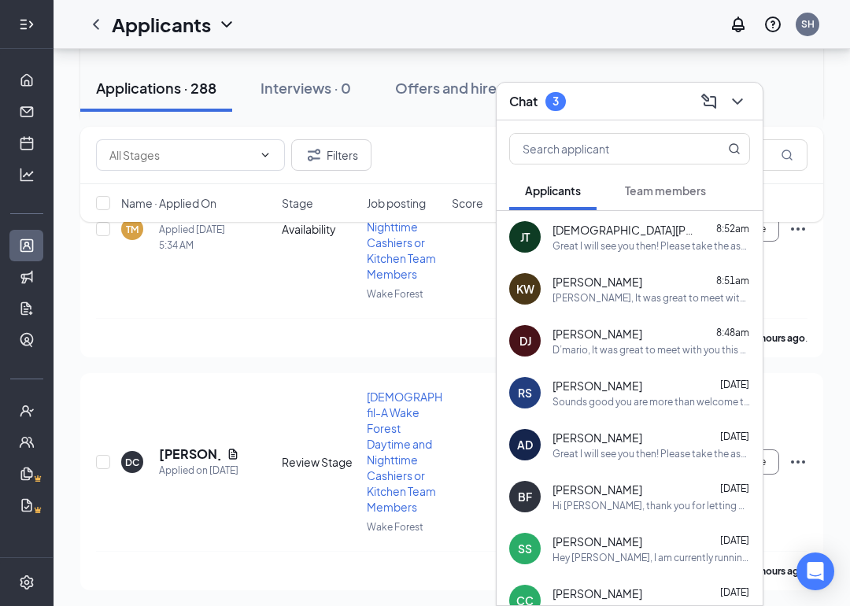
click at [684, 194] on span "Team members" at bounding box center [665, 190] width 81 height 14
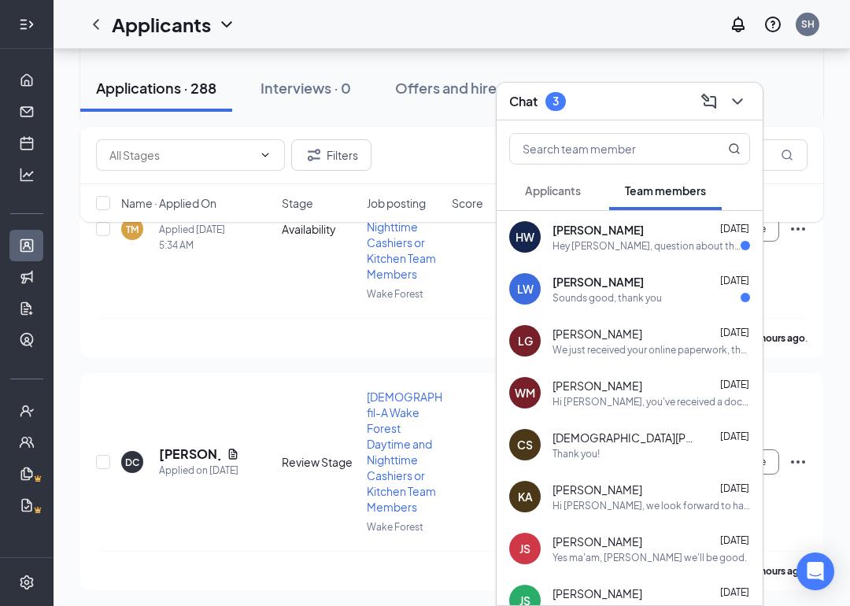
click at [605, 300] on div "Sounds good, thank you" at bounding box center [607, 297] width 109 height 13
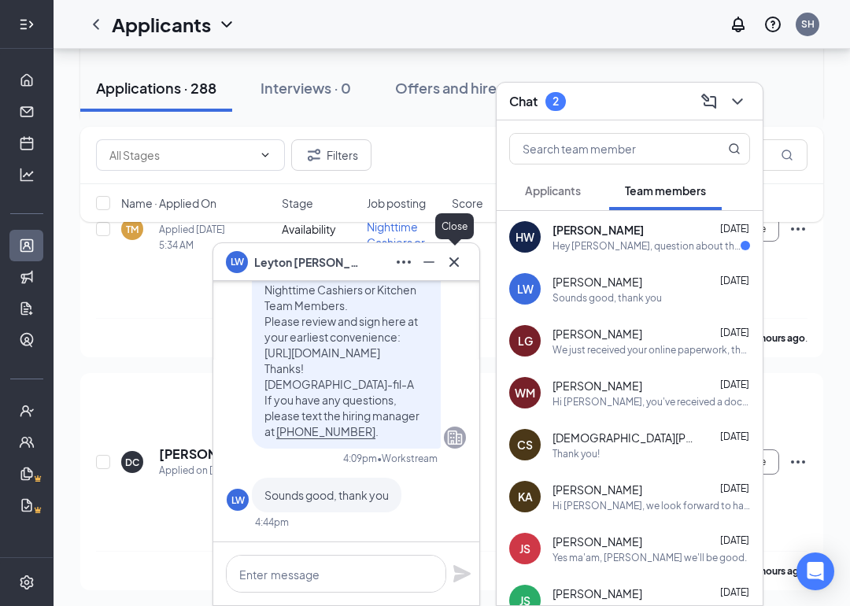
click at [459, 268] on icon "Cross" at bounding box center [454, 262] width 19 height 19
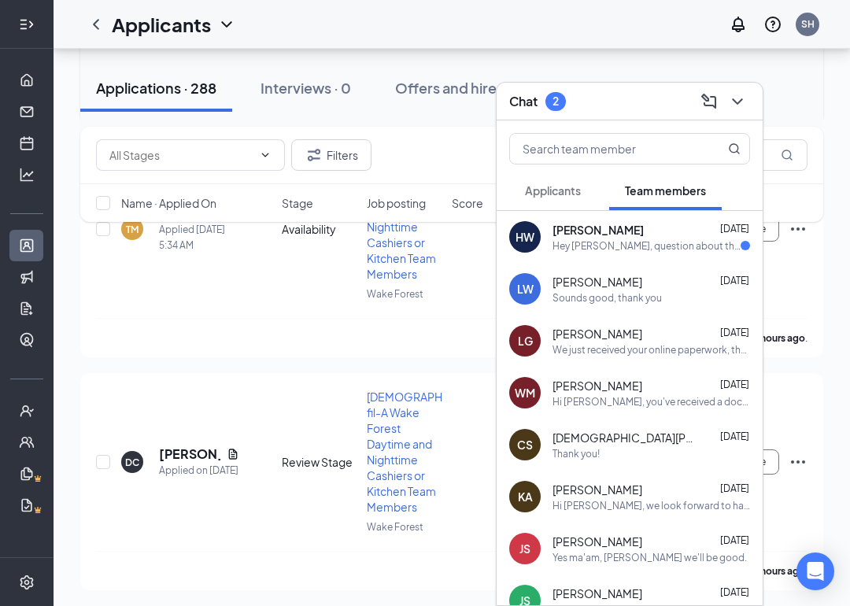
click at [592, 245] on div "Hey [PERSON_NAME], question about the scholarship, so I know one of the require…" at bounding box center [647, 245] width 188 height 13
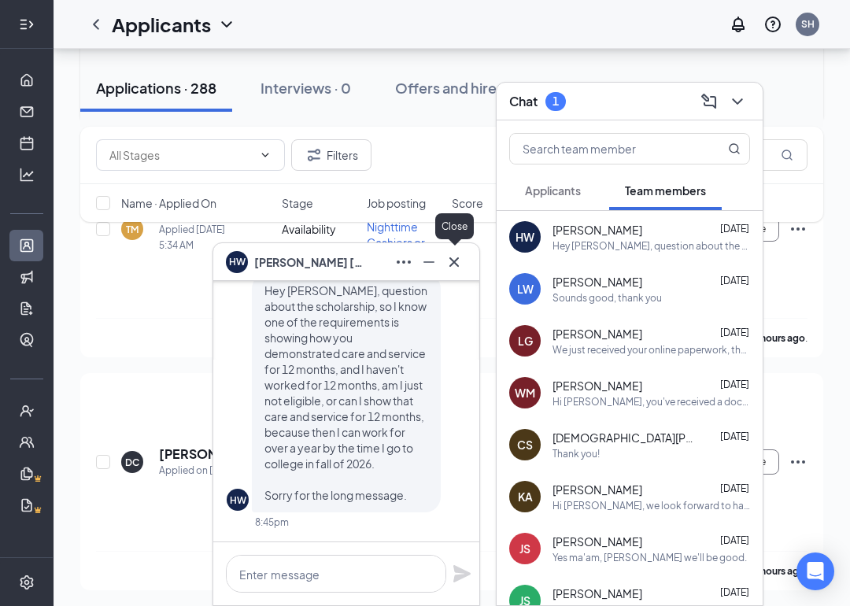
click at [455, 271] on icon "Cross" at bounding box center [454, 262] width 19 height 19
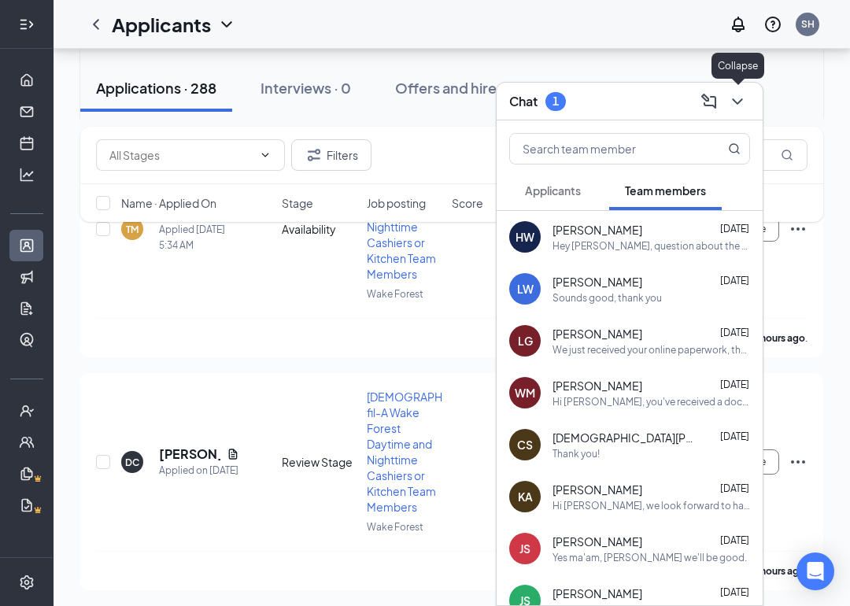
click at [749, 101] on button at bounding box center [737, 101] width 25 height 25
